Goal: Information Seeking & Learning: Learn about a topic

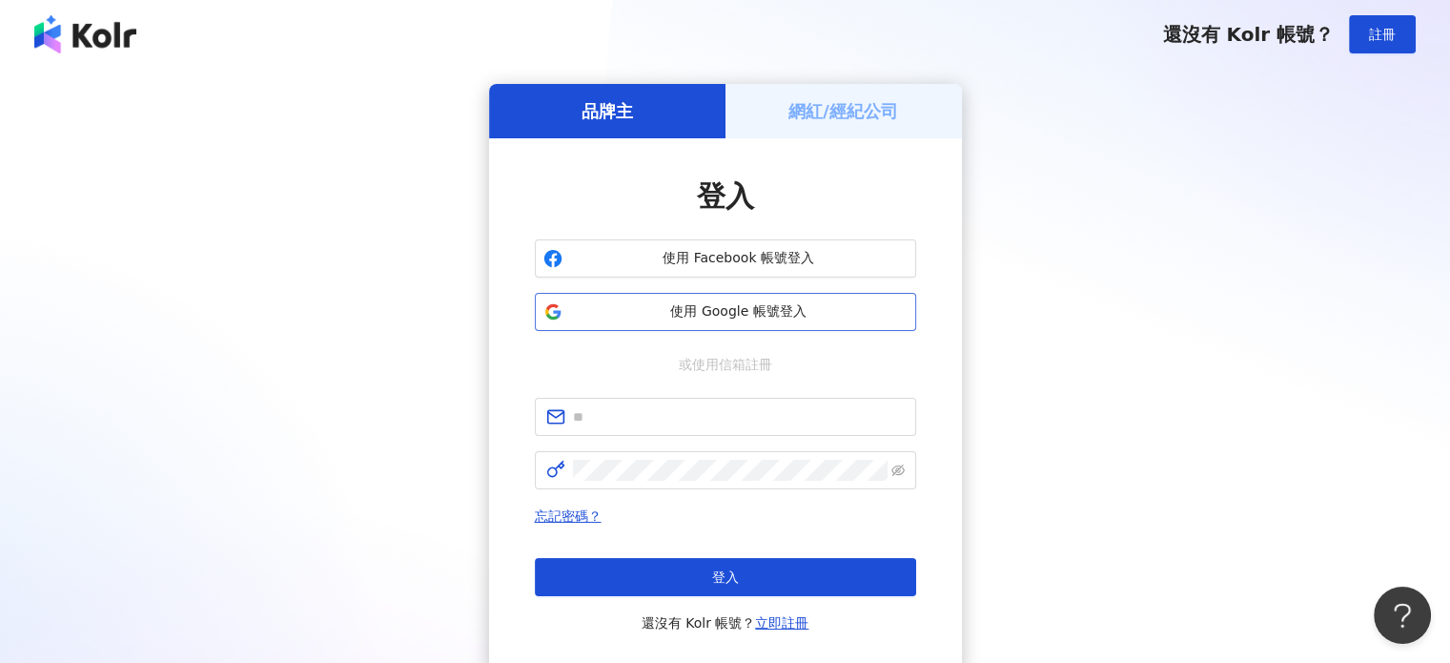
click at [704, 320] on span "使用 Google 帳號登入" at bounding box center [739, 311] width 338 height 19
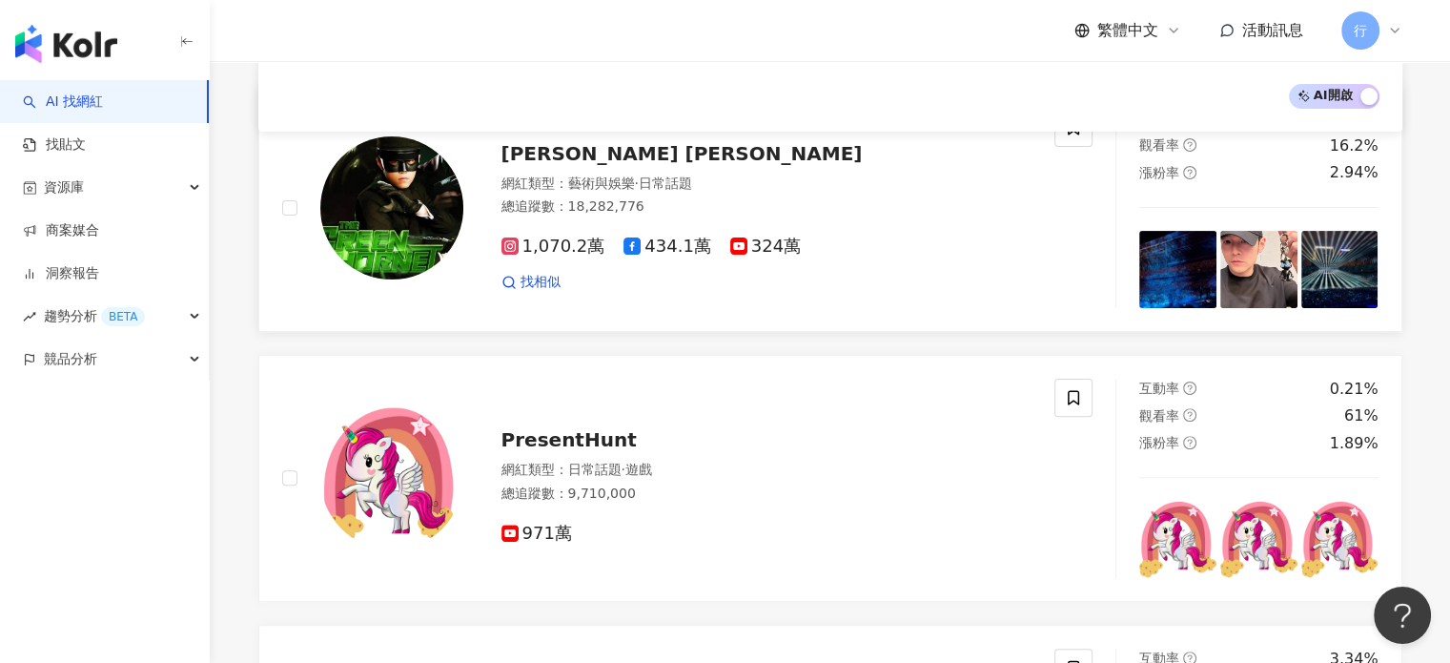
scroll to position [477, 0]
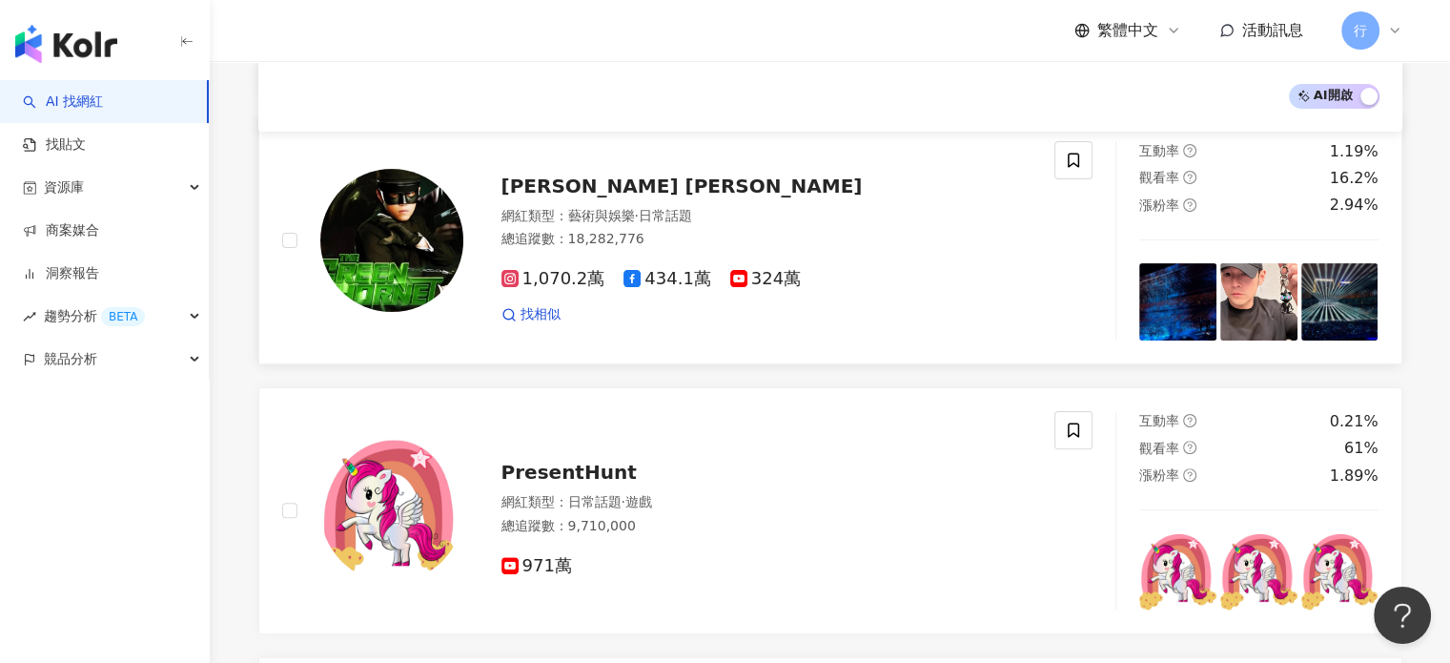
click at [553, 191] on span "[PERSON_NAME] [PERSON_NAME]" at bounding box center [682, 185] width 361 height 23
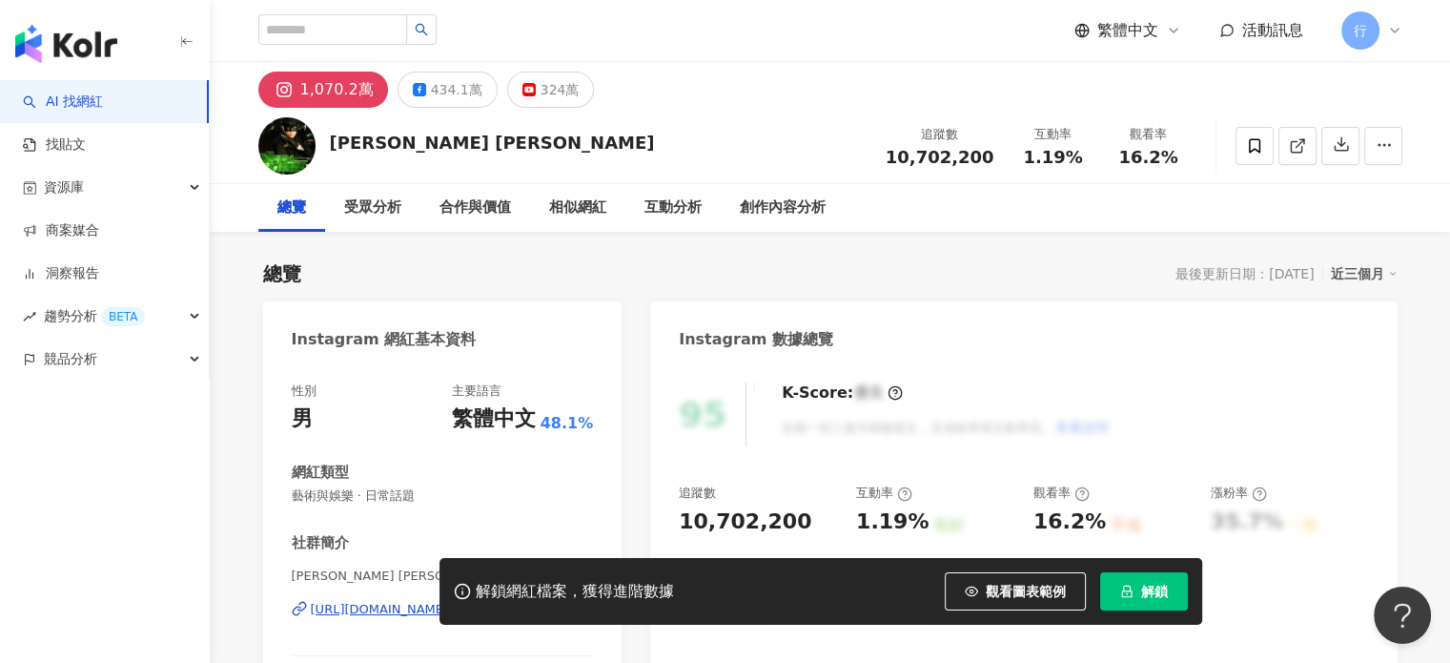
scroll to position [191, 0]
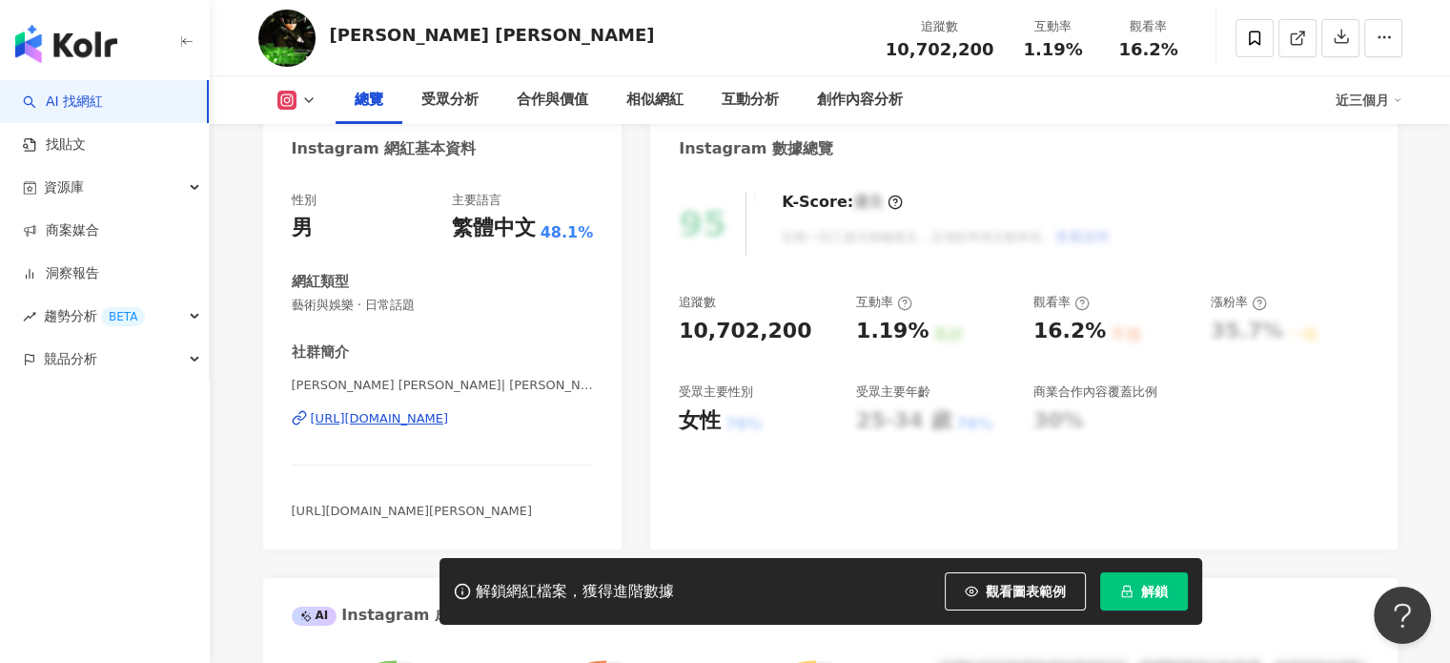
click at [449, 410] on div "[URL][DOMAIN_NAME]" at bounding box center [380, 418] width 138 height 17
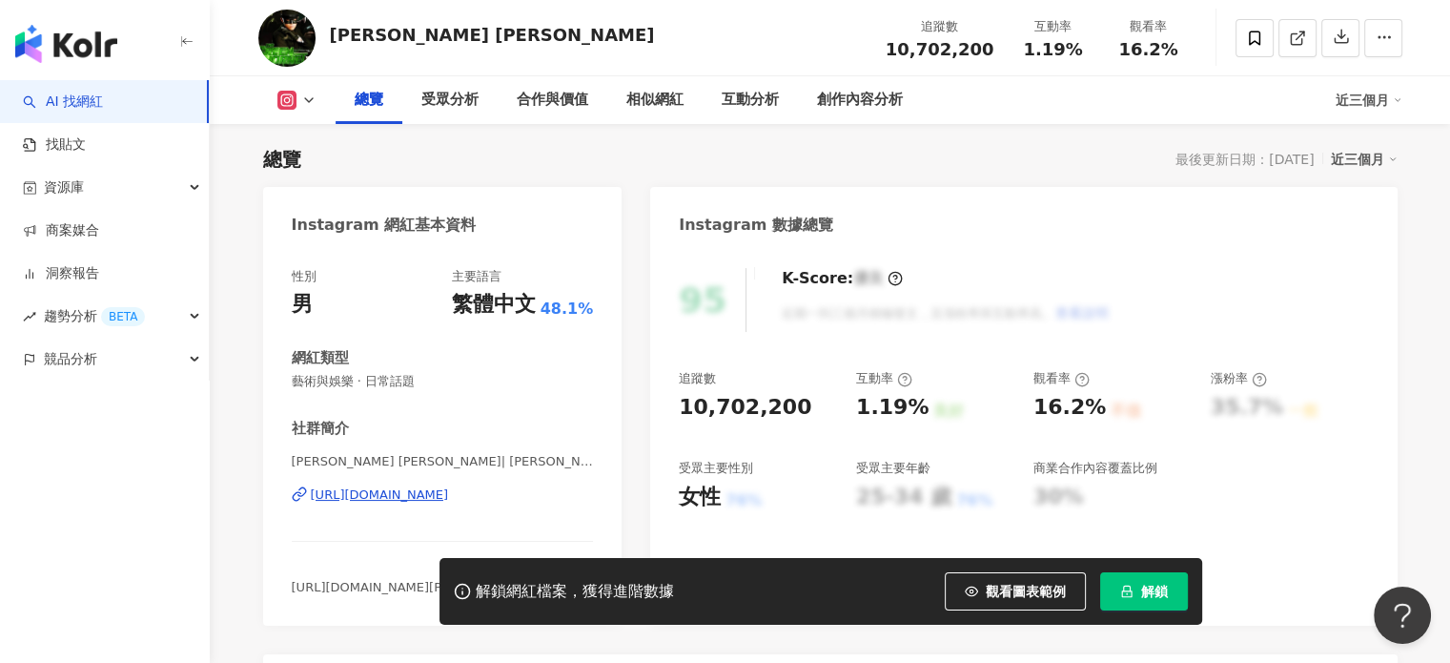
scroll to position [0, 0]
